Goal: Use online tool/utility: Utilize a website feature to perform a specific function

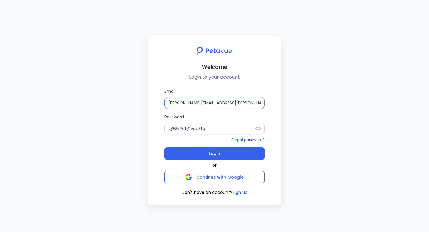
click at [200, 104] on input "[PERSON_NAME][EMAIL_ADDRESS][PERSON_NAME][DOMAIN_NAME]" at bounding box center [215, 103] width 100 height 12
type input "t"
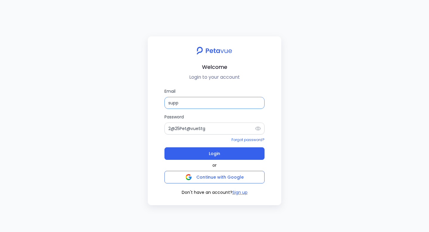
type input "[EMAIL_ADDRESS][DOMAIN_NAME]"
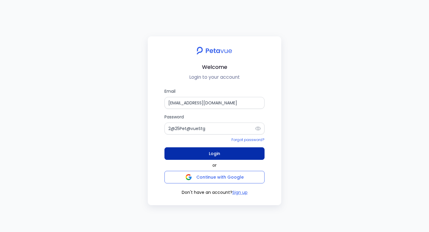
click at [209, 154] on span "Login" at bounding box center [214, 153] width 11 height 8
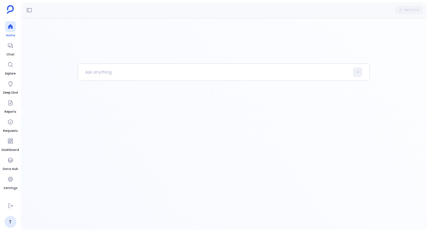
click at [11, 27] on icon at bounding box center [10, 26] width 4 height 5
click at [11, 49] on div at bounding box center [10, 45] width 11 height 11
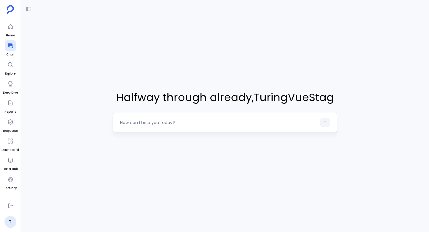
click at [143, 119] on div at bounding box center [218, 123] width 197 height 10
click at [153, 123] on textarea at bounding box center [218, 123] width 197 height 6
type textarea "get me deals closed"
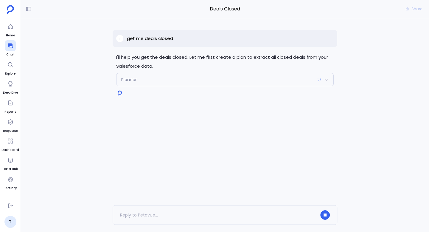
click at [200, 83] on div "Planner" at bounding box center [225, 79] width 217 height 13
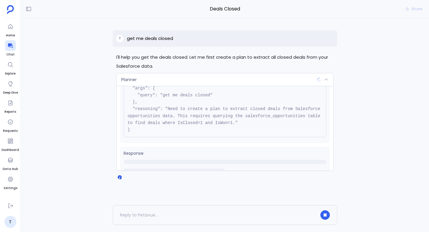
scroll to position [47, 0]
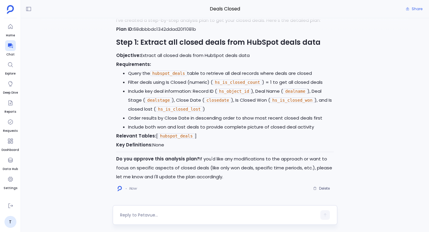
click at [194, 217] on textarea at bounding box center [218, 215] width 197 height 6
type textarea "proceed"
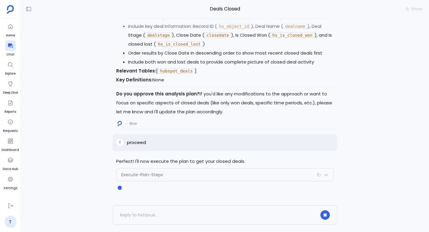
click at [182, 174] on div "Execute-Plan-Steps" at bounding box center [225, 174] width 217 height 13
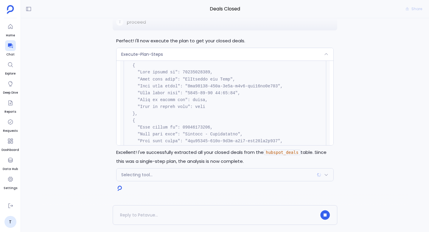
scroll to position [910, 0]
click at [209, 178] on div "Selecting tool..." at bounding box center [225, 174] width 217 height 13
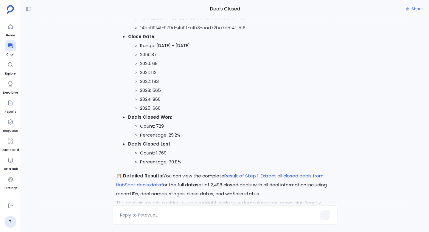
scroll to position [0, 0]
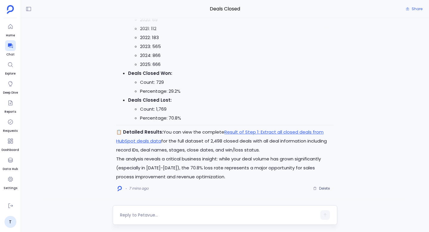
click at [177, 213] on textarea at bounding box center [218, 215] width 197 height 6
type textarea "generate html dashboard for this"
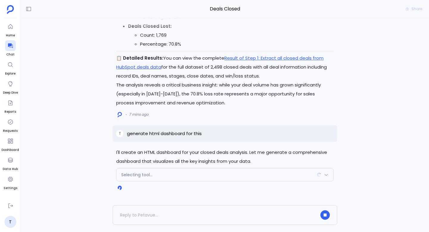
click at [185, 174] on div "Selecting tool..." at bounding box center [225, 174] width 217 height 13
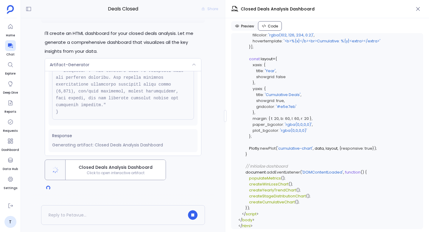
scroll to position [2875, 0]
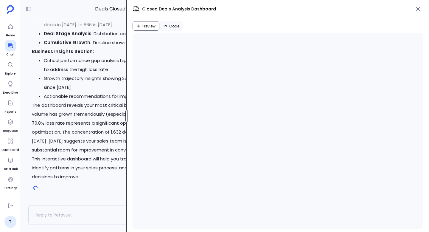
click at [125, 119] on div "Deals Closed Share I'll create an HTML dashboard for your closed deals analysis…" at bounding box center [225, 116] width 408 height 232
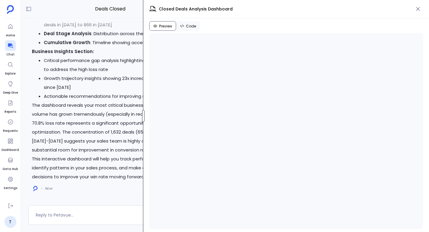
click at [143, 116] on div at bounding box center [143, 116] width 2 height 12
click at [11, 204] on icon at bounding box center [10, 206] width 6 height 6
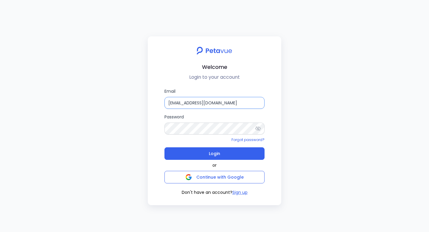
click at [205, 105] on input "[EMAIL_ADDRESS][DOMAIN_NAME]" at bounding box center [215, 103] width 100 height 12
type input "[PERSON_NAME][EMAIL_ADDRESS][PERSON_NAME][DOMAIN_NAME]"
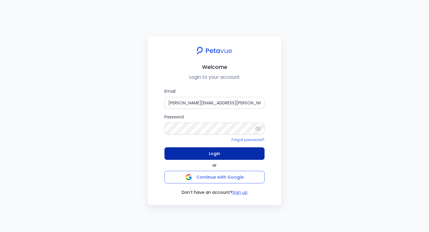
click at [224, 154] on button "Login" at bounding box center [215, 153] width 100 height 13
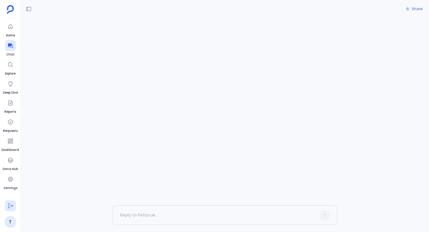
click at [11, 206] on icon at bounding box center [10, 206] width 4 height 4
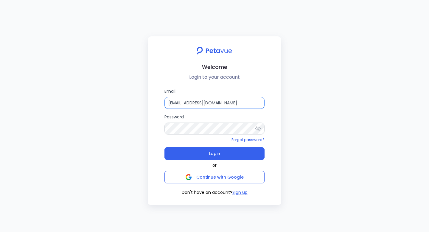
click at [216, 103] on input "[EMAIL_ADDRESS][DOMAIN_NAME]" at bounding box center [215, 103] width 100 height 12
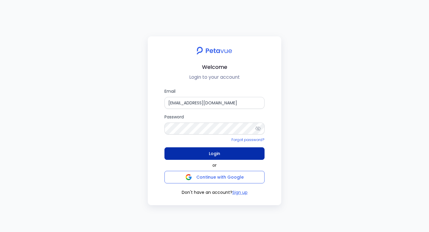
type input "[EMAIL_ADDRESS][DOMAIN_NAME]"
click at [222, 153] on button "Login" at bounding box center [215, 153] width 100 height 13
